Goal: Task Accomplishment & Management: Use online tool/utility

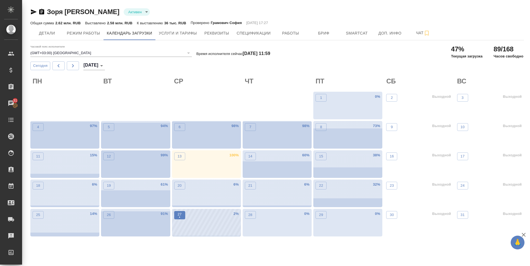
click at [180, 217] on p "•" at bounding box center [180, 218] width 4 height 6
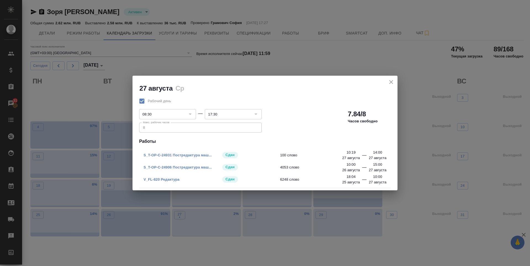
click at [392, 82] on icon "close" at bounding box center [392, 82] width 4 height 4
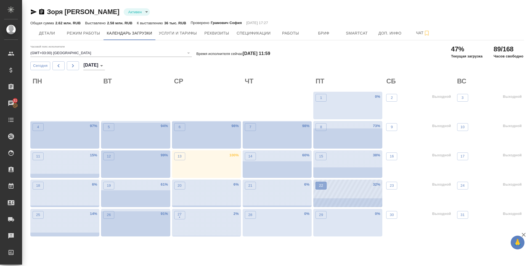
click at [321, 184] on p "22" at bounding box center [321, 186] width 4 height 6
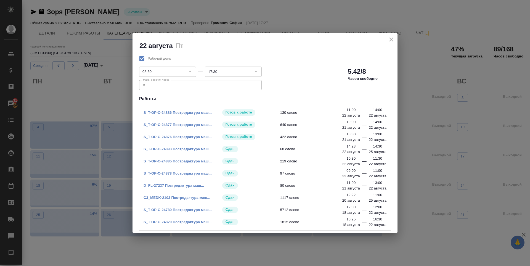
click at [322, 186] on span "80 слово" at bounding box center [319, 186] width 78 height 6
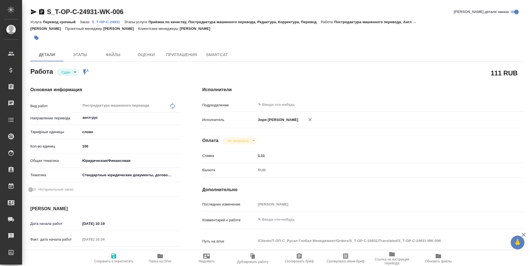
type textarea "x"
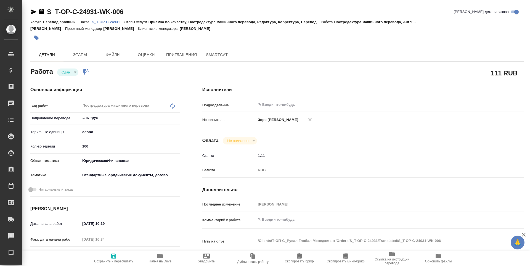
type textarea "x"
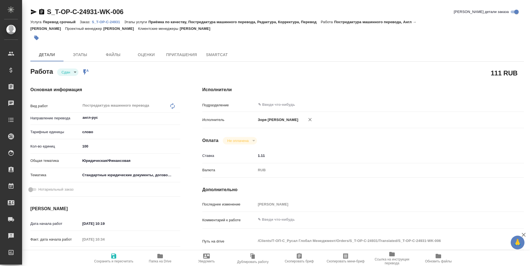
type textarea "x"
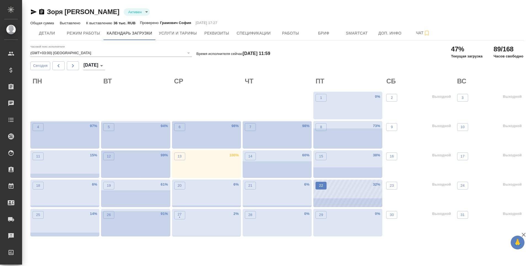
click at [324, 186] on span "22" at bounding box center [322, 186] width 6 height 6
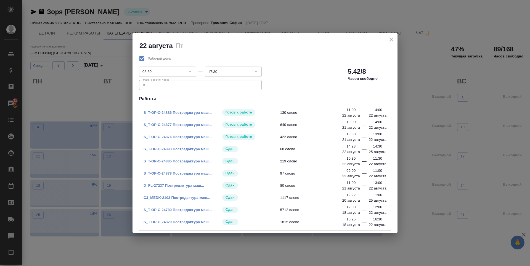
click at [392, 39] on icon "close" at bounding box center [392, 40] width 4 height 4
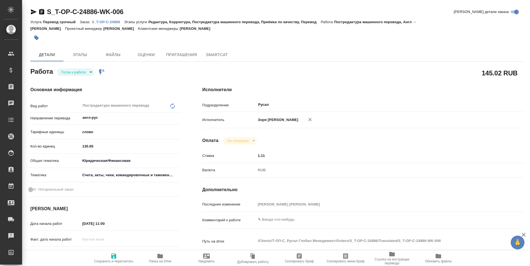
type textarea "x"
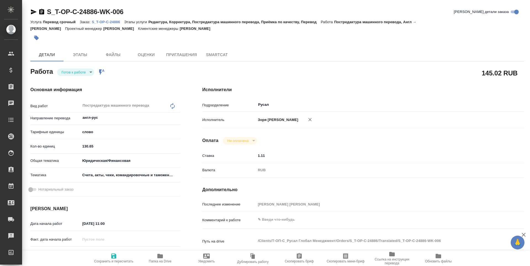
type textarea "x"
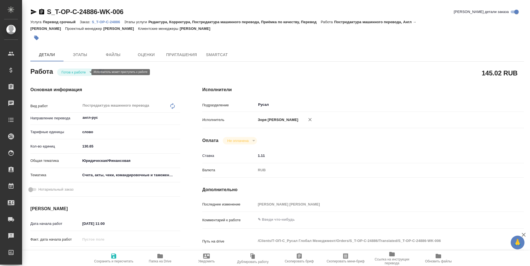
click at [78, 73] on body "🙏 .cls-1 fill:#fff; AWATERA Zoria Tatiana Клиенты Спецификации Заказы Чаты Todo…" at bounding box center [265, 133] width 530 height 266
type textarea "x"
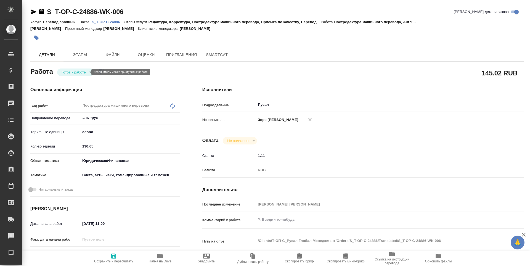
type textarea "x"
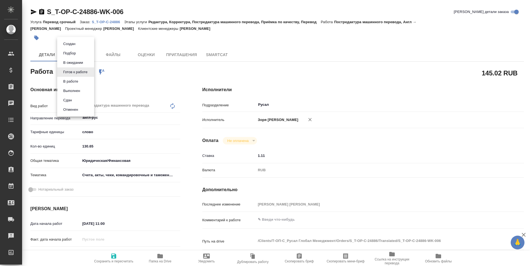
click at [80, 83] on li "В работе" at bounding box center [75, 81] width 37 height 9
type textarea "x"
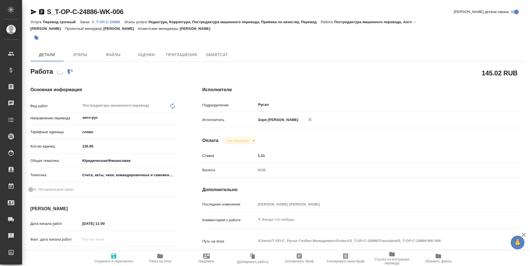
type textarea "x"
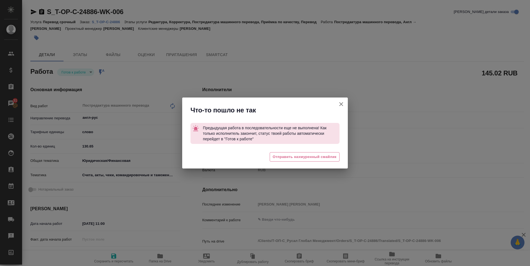
type textarea "x"
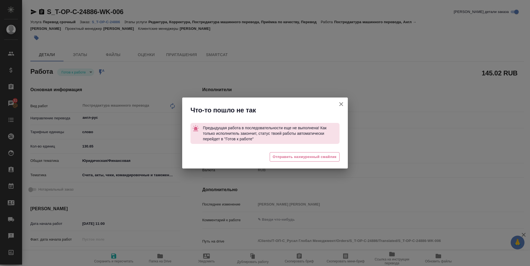
type textarea "x"
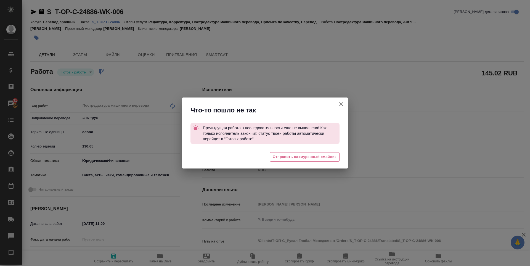
type textarea "x"
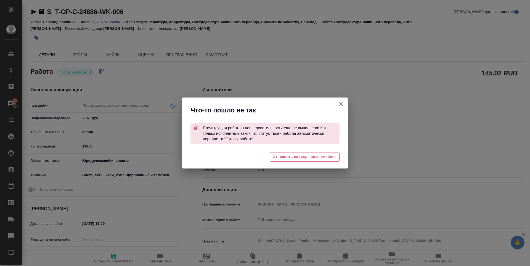
click at [338, 104] on icon "button" at bounding box center [341, 104] width 7 height 7
type textarea "x"
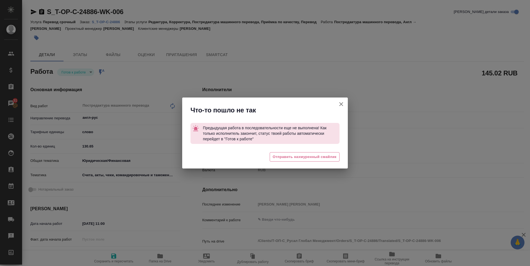
type textarea "x"
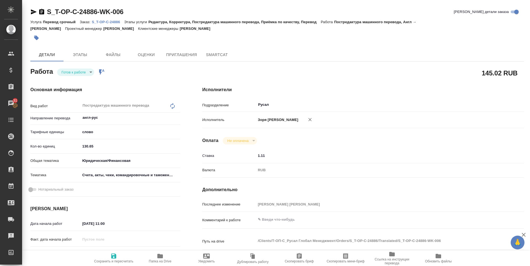
click at [33, 12] on icon "button" at bounding box center [33, 12] width 7 height 7
type textarea "x"
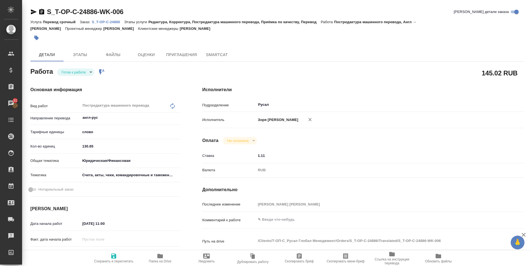
type textarea "x"
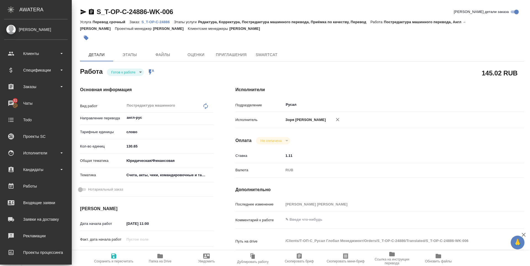
type textarea "x"
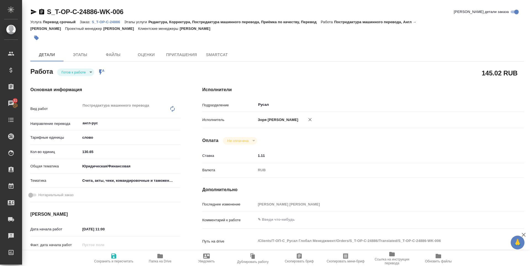
type textarea "x"
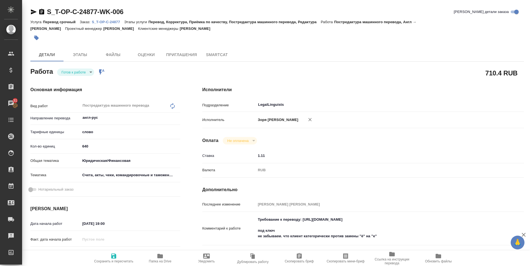
click at [34, 12] on icon "button" at bounding box center [33, 12] width 7 height 7
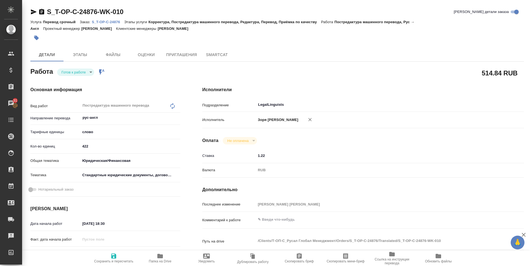
click at [31, 13] on icon "button" at bounding box center [33, 12] width 7 height 7
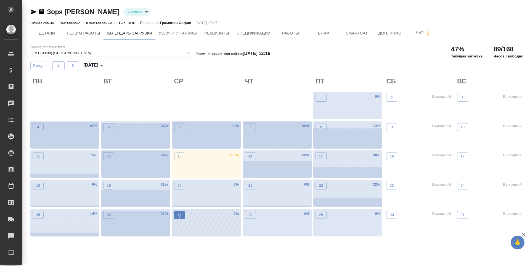
click at [180, 219] on p "•" at bounding box center [180, 218] width 4 height 6
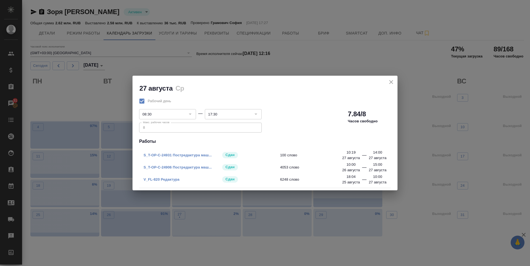
click at [391, 85] on icon "close" at bounding box center [391, 82] width 7 height 7
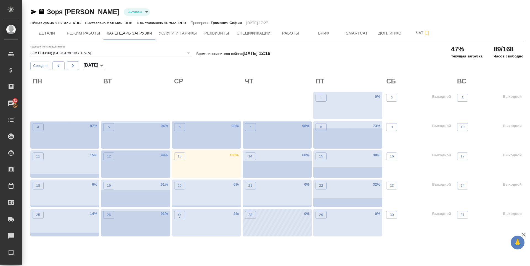
click at [278, 217] on div "28 0 %" at bounding box center [277, 223] width 69 height 28
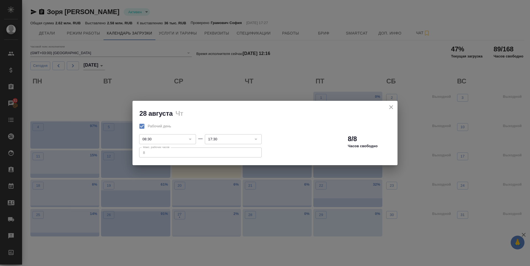
click at [388, 106] on icon "close" at bounding box center [391, 107] width 7 height 7
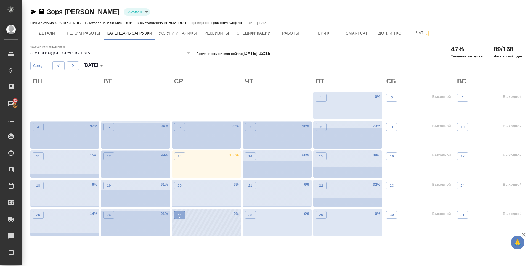
click at [180, 219] on p "•" at bounding box center [180, 218] width 4 height 6
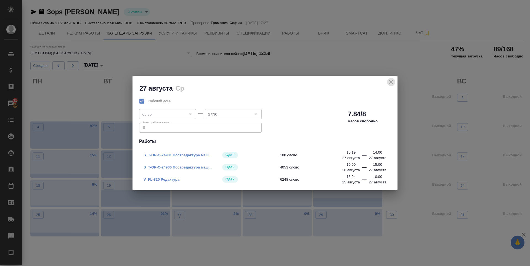
click at [390, 79] on icon "close" at bounding box center [391, 82] width 7 height 7
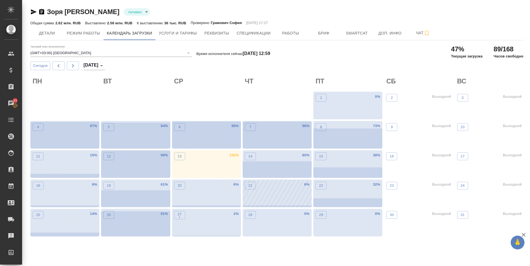
click at [256, 184] on div "21 6 %" at bounding box center [277, 194] width 69 height 28
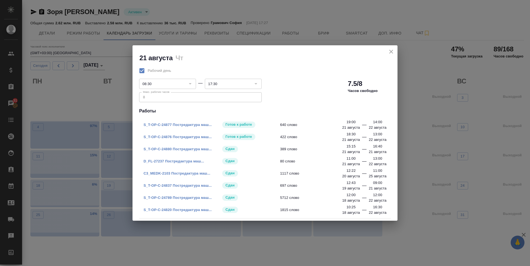
click at [396, 51] on div "21 августа Чт" at bounding box center [265, 53] width 265 height 17
click at [393, 51] on icon "close" at bounding box center [391, 51] width 7 height 7
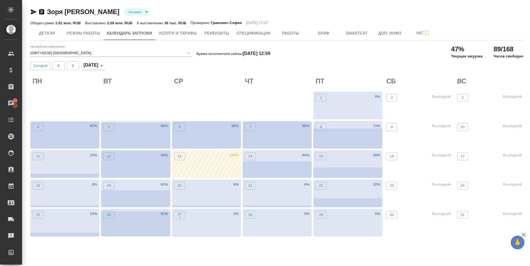
click at [202, 160] on div "13 100 %" at bounding box center [206, 164] width 69 height 28
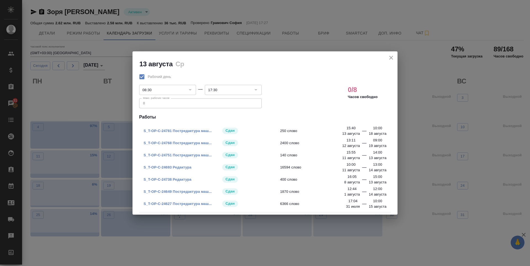
click at [393, 58] on icon "close" at bounding box center [391, 57] width 7 height 7
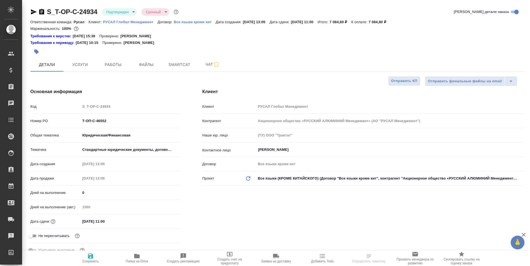
select select "RU"
type input "Журавлева Александра"
click at [136, 257] on icon "button" at bounding box center [137, 256] width 6 height 4
select select "RU"
type textarea "x"
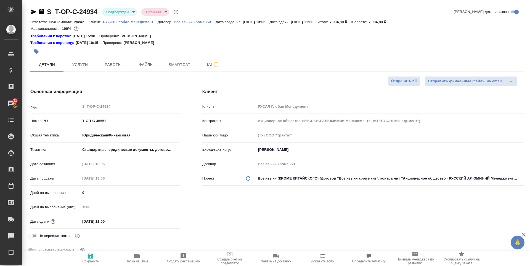
type textarea "x"
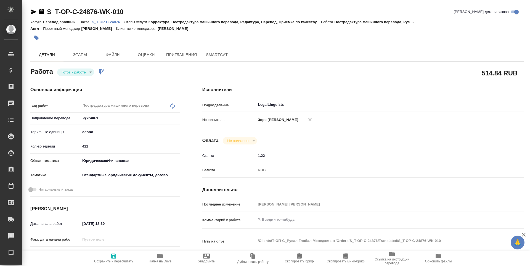
type textarea "x"
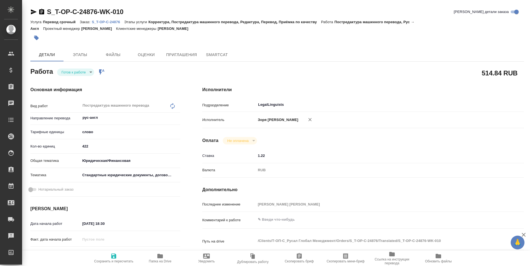
type textarea "x"
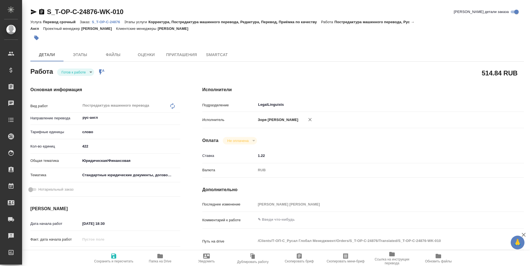
type textarea "x"
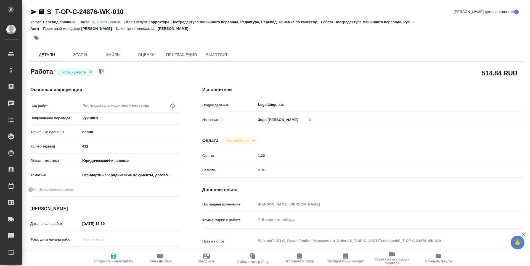
type textarea "x"
